Goal: Information Seeking & Learning: Learn about a topic

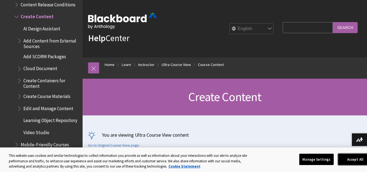
click at [352, 160] on button "Accept All" at bounding box center [355, 159] width 34 height 12
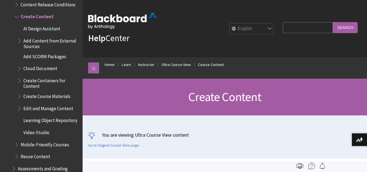
click at [295, 30] on input "Search Query" at bounding box center [308, 27] width 50 height 11
type input "class videos"
click at [333, 22] on input "Search" at bounding box center [345, 27] width 25 height 11
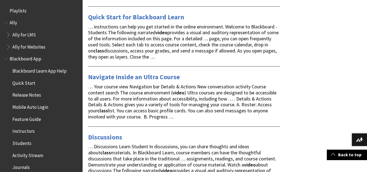
scroll to position [474, 0]
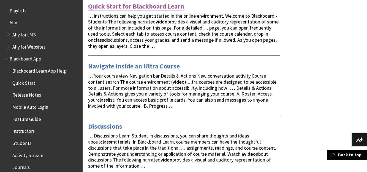
click at [124, 8] on link "Quick Start for Blackboard Learn" at bounding box center [136, 6] width 96 height 9
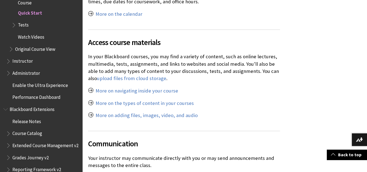
scroll to position [1203, 0]
